Goal: Task Accomplishment & Management: Manage account settings

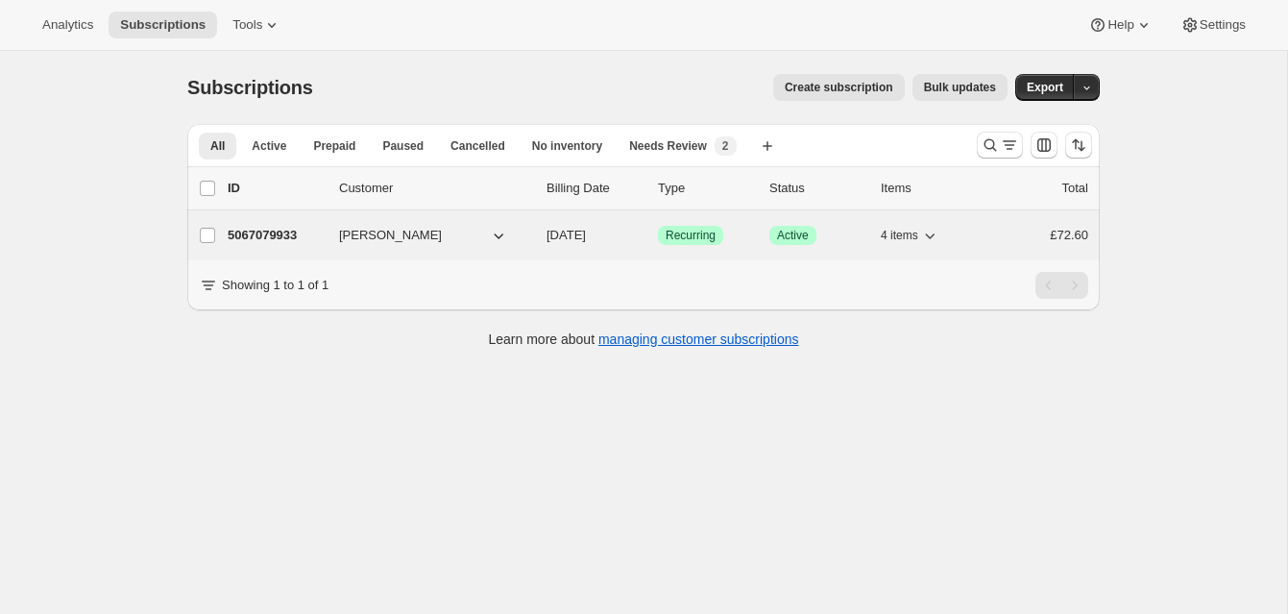
click at [291, 230] on p "5067079933" at bounding box center [276, 235] width 96 height 19
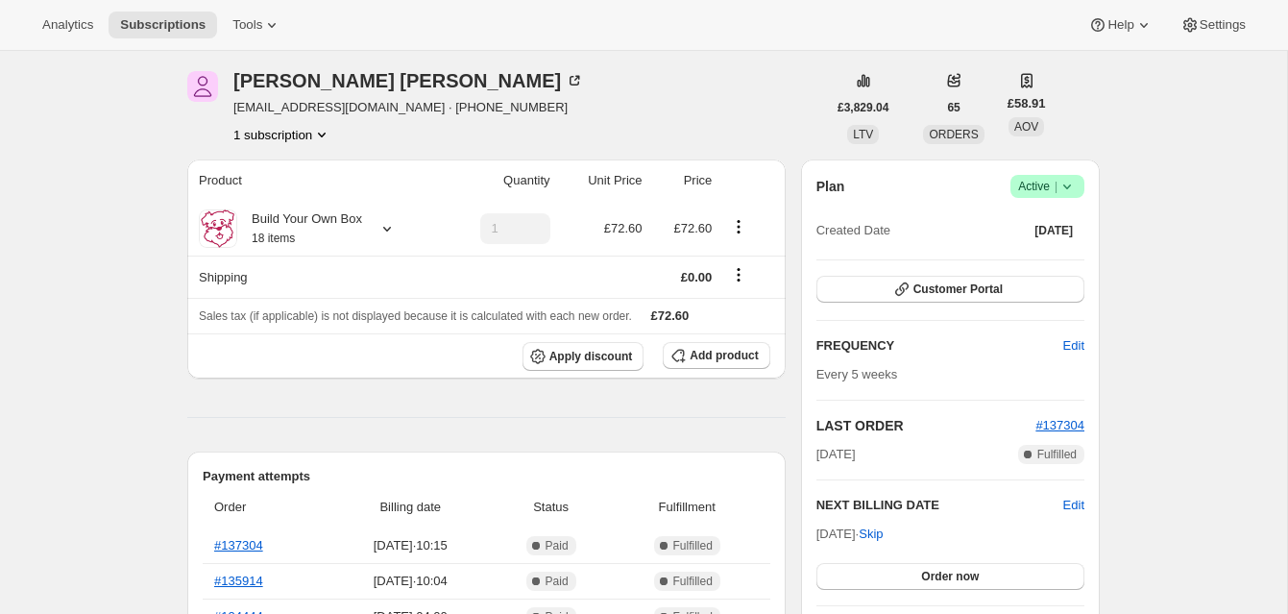
scroll to position [73, 0]
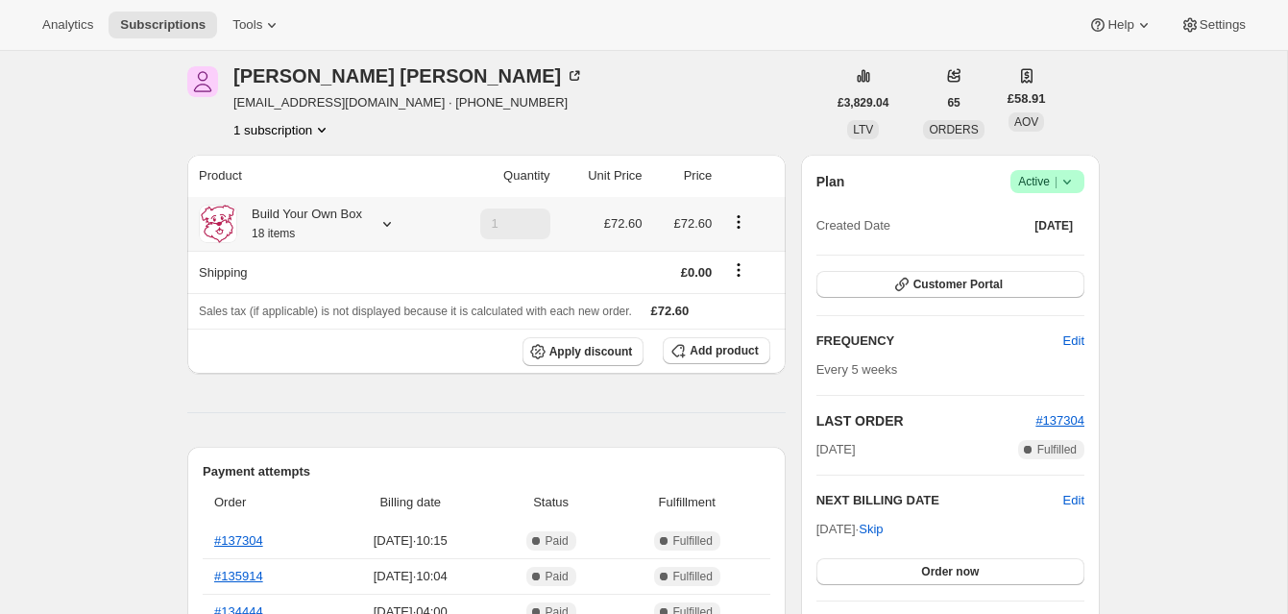
click at [391, 223] on icon at bounding box center [386, 223] width 19 height 19
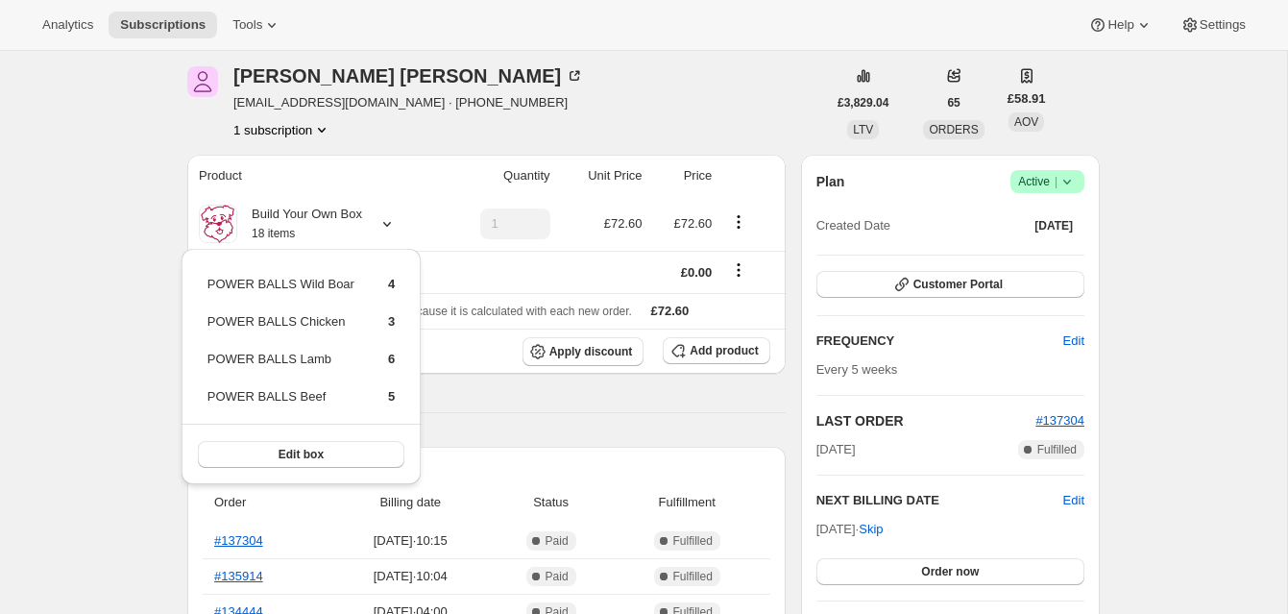
scroll to position [83, 0]
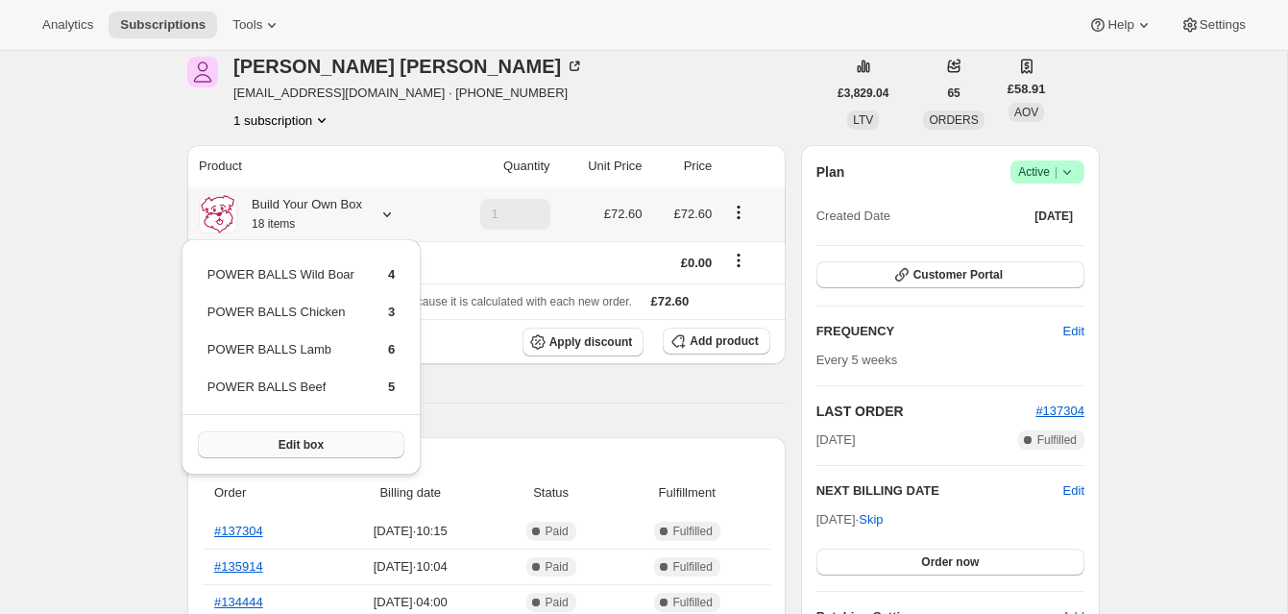
click at [335, 438] on button "Edit box" at bounding box center [301, 444] width 206 height 27
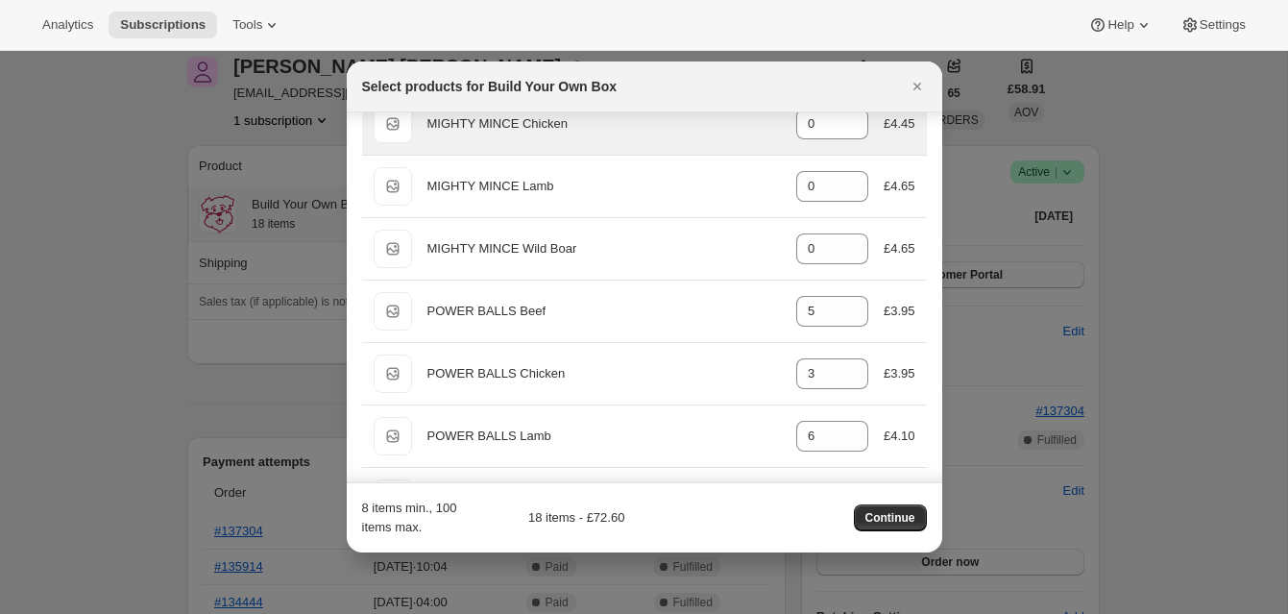
scroll to position [506, 0]
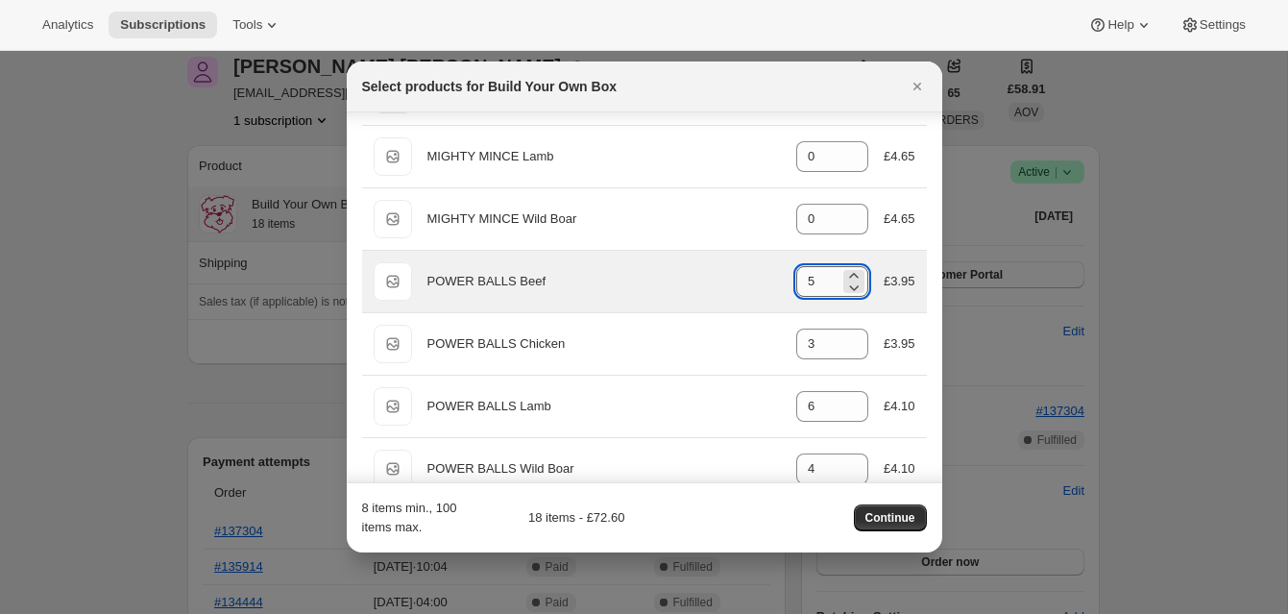
drag, startPoint x: 802, startPoint y: 281, endPoint x: 821, endPoint y: 281, distance: 19.2
click at [821, 281] on input "5" at bounding box center [817, 281] width 43 height 31
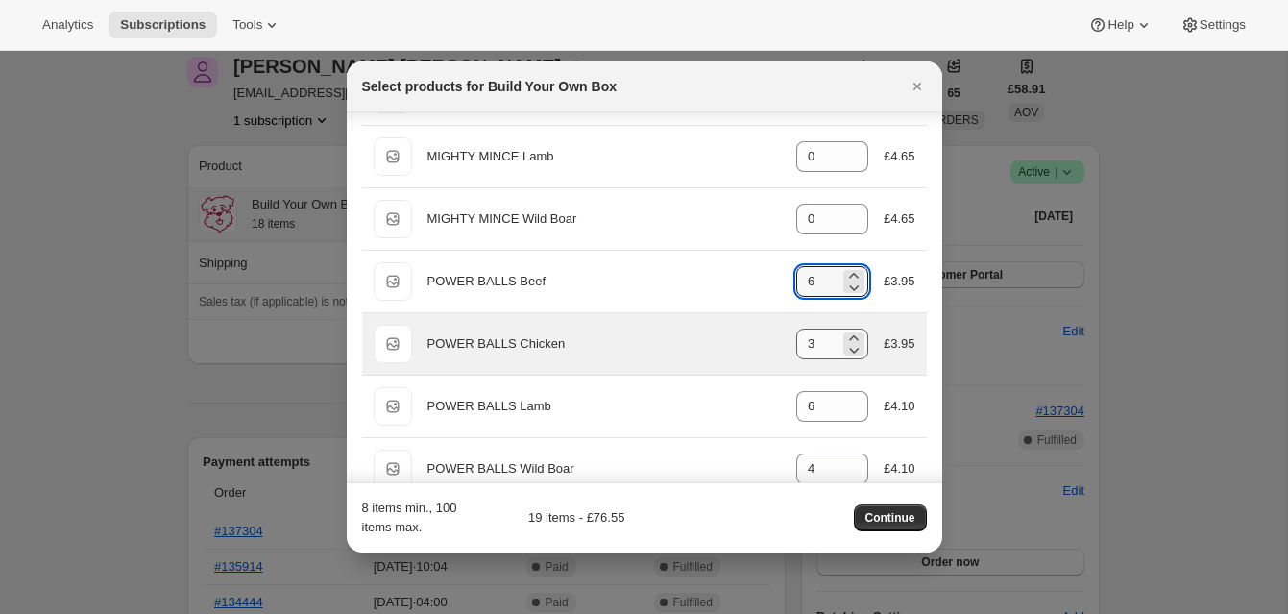
type input "6"
drag, startPoint x: 804, startPoint y: 345, endPoint x: 821, endPoint y: 344, distance: 17.3
click at [821, 344] on input "3" at bounding box center [817, 343] width 43 height 31
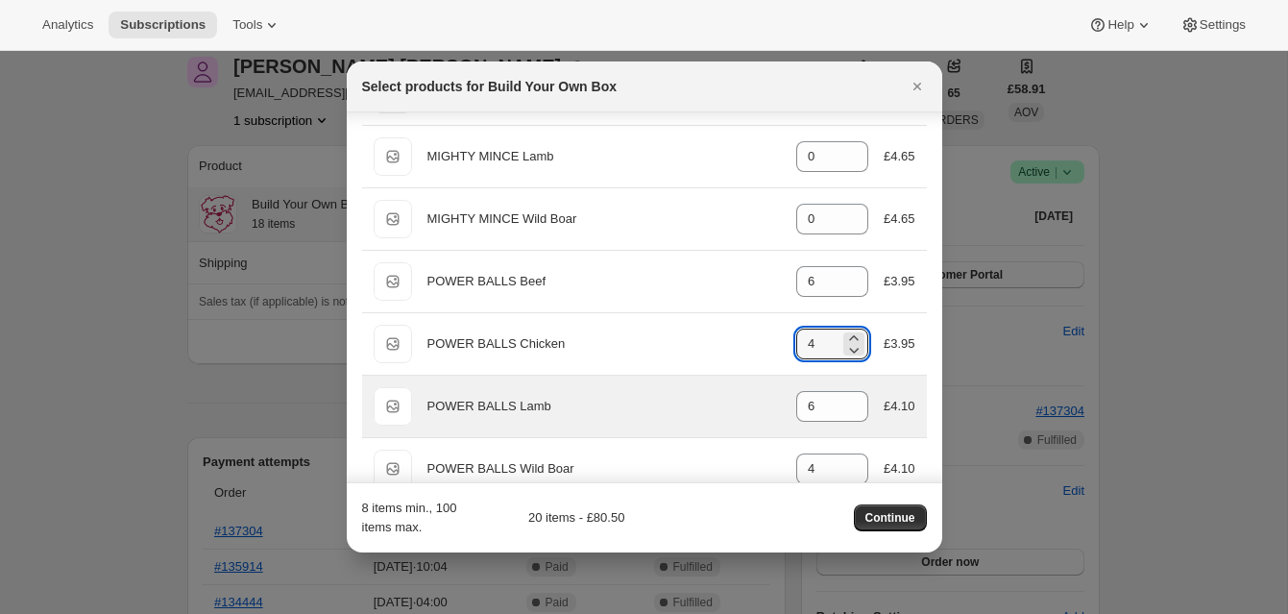
scroll to position [539, 0]
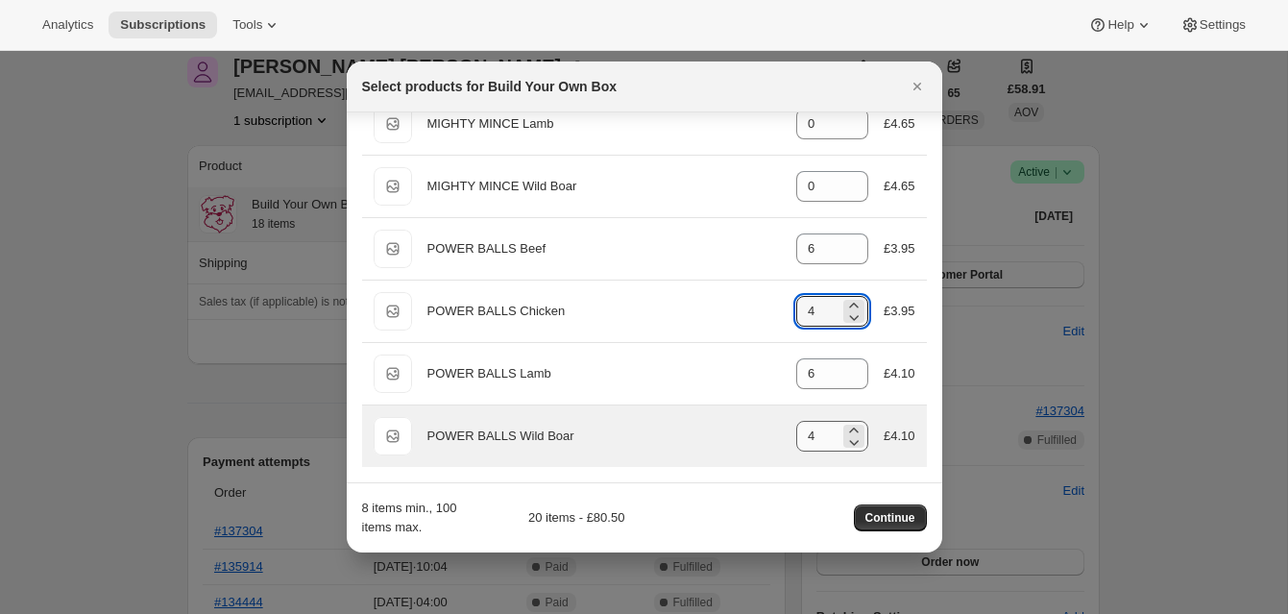
type input "4"
drag, startPoint x: 808, startPoint y: 435, endPoint x: 823, endPoint y: 434, distance: 15.4
click at [823, 435] on input "4" at bounding box center [817, 436] width 43 height 31
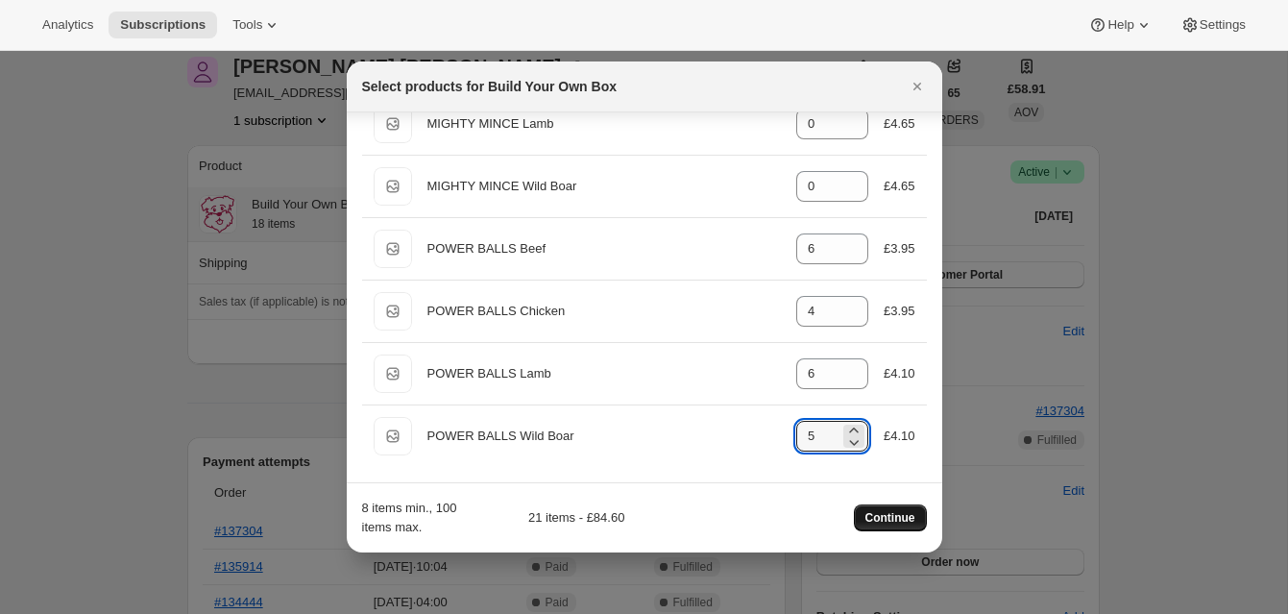
type input "5"
click at [885, 515] on span "Continue" at bounding box center [890, 517] width 50 height 15
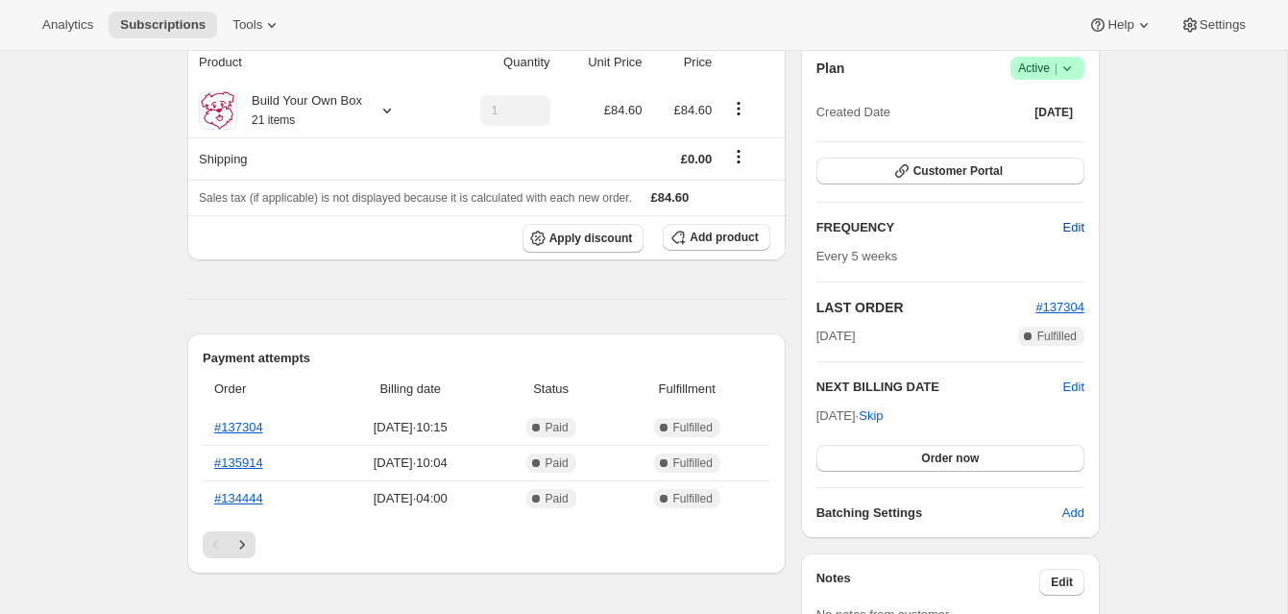
scroll to position [276, 0]
click at [1069, 222] on span "Edit" at bounding box center [1073, 226] width 21 height 19
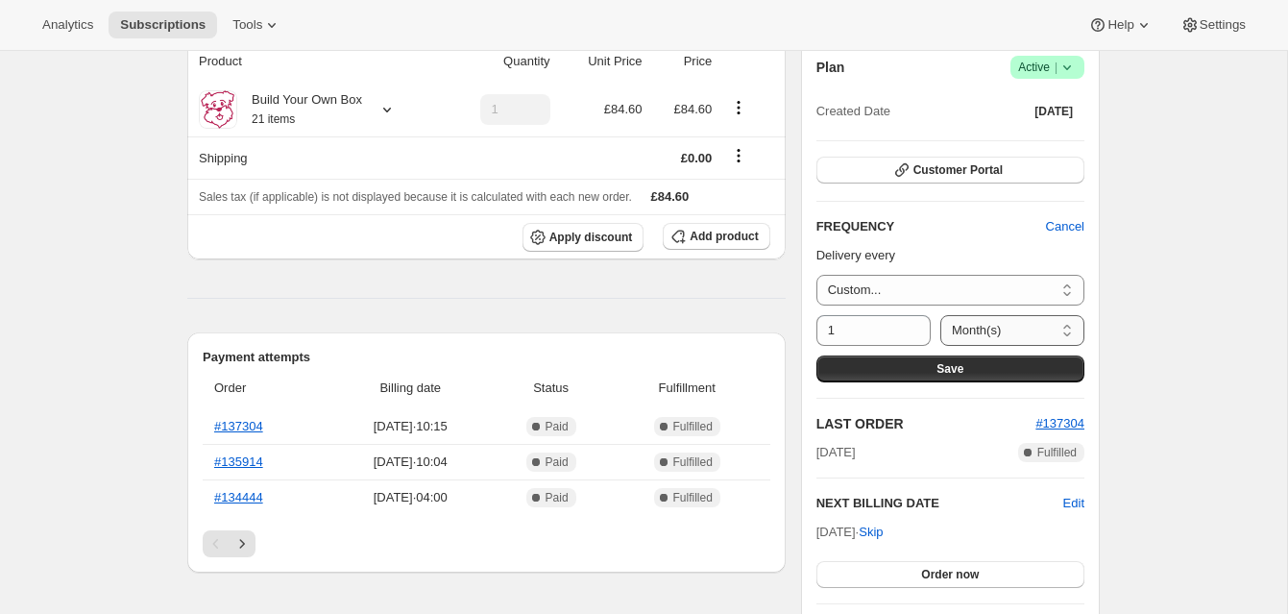
click at [1033, 328] on select "Day(s) Week(s) Month(s) Year(s)" at bounding box center [1012, 330] width 144 height 31
select select "WEEK"
click at [940, 315] on select "Day(s) Week(s) Month(s) Year(s)" at bounding box center [1012, 330] width 144 height 31
drag, startPoint x: 828, startPoint y: 329, endPoint x: 840, endPoint y: 328, distance: 12.5
click at [840, 328] on input "1" at bounding box center [858, 330] width 85 height 31
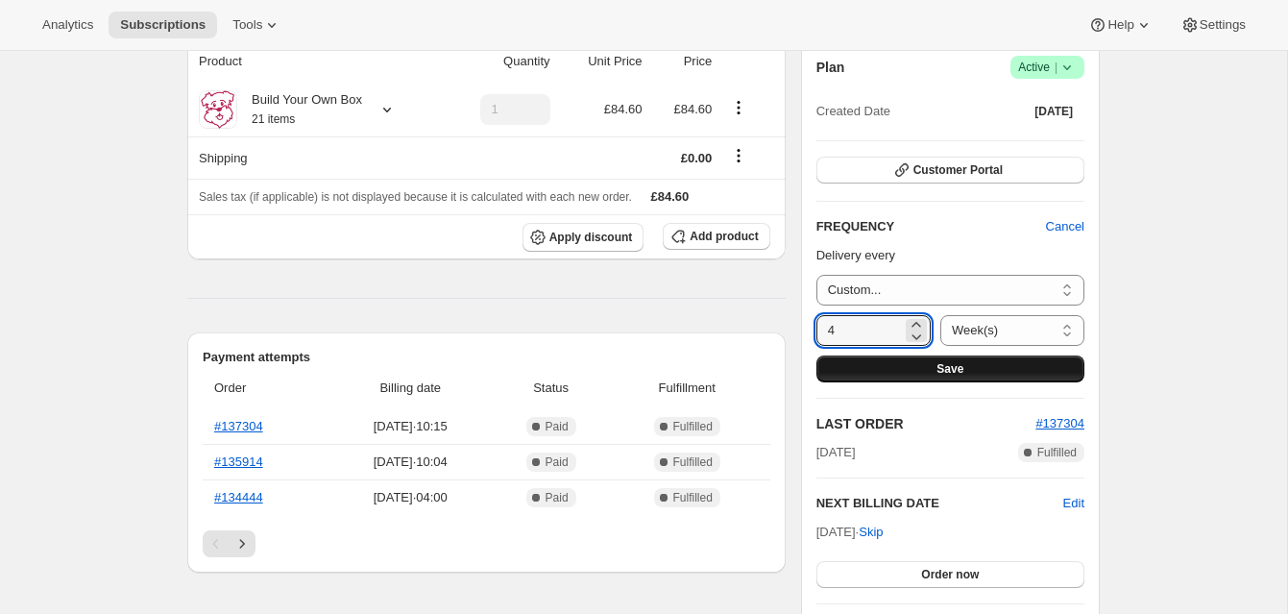
type input "4"
click at [873, 360] on button "Save" at bounding box center [950, 368] width 268 height 27
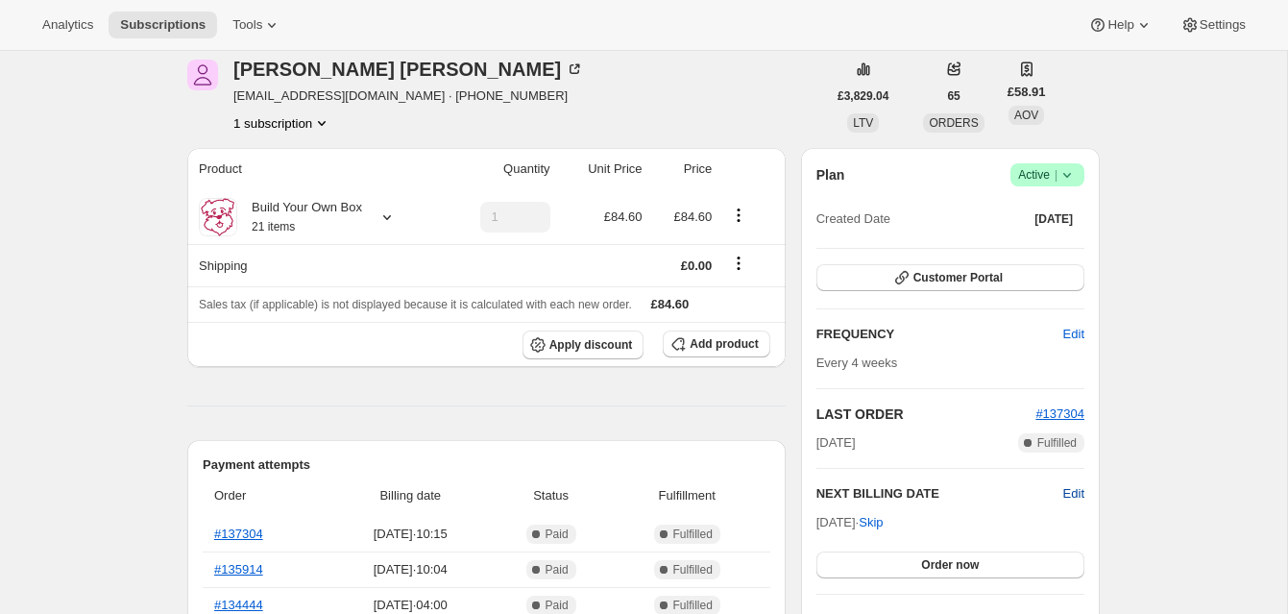
click at [1071, 489] on span "Edit" at bounding box center [1073, 493] width 21 height 19
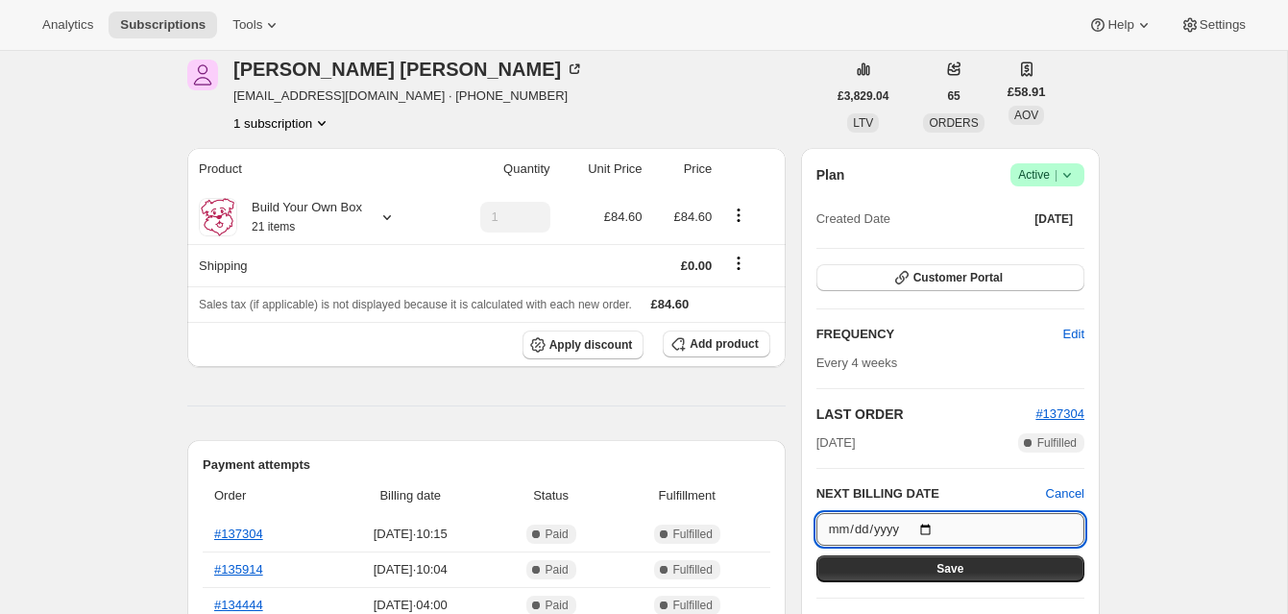
click at [932, 528] on input "[DATE]" at bounding box center [950, 529] width 268 height 33
type input "[DATE]"
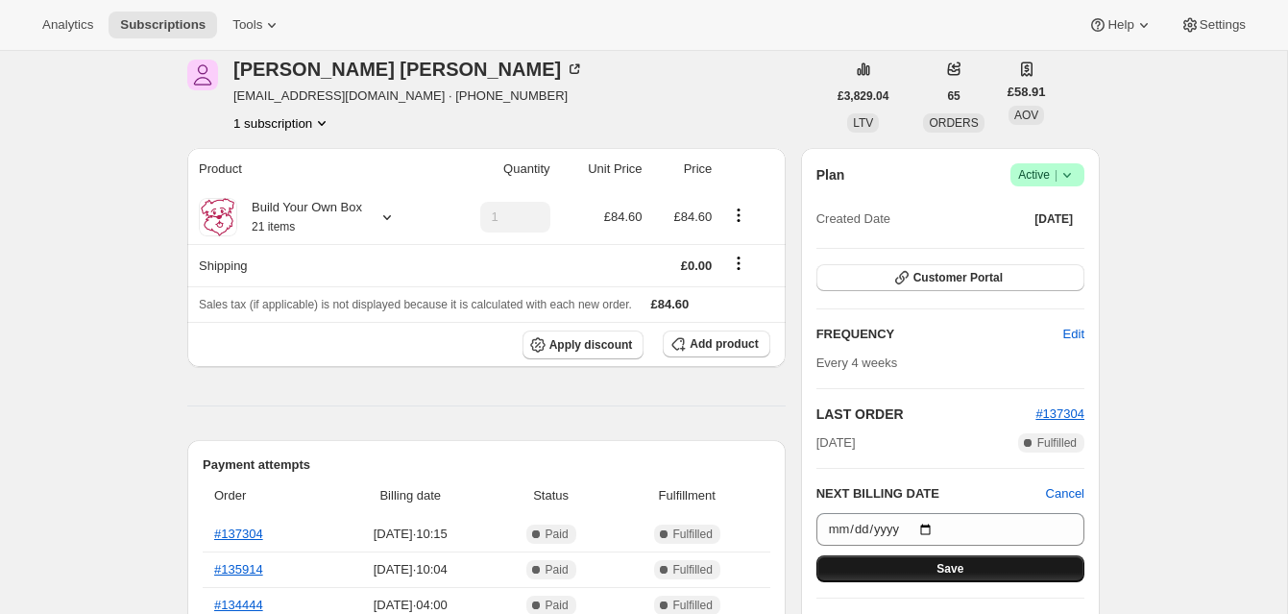
click at [936, 564] on span "Save" at bounding box center [949, 568] width 27 height 15
